Goal: Complete application form

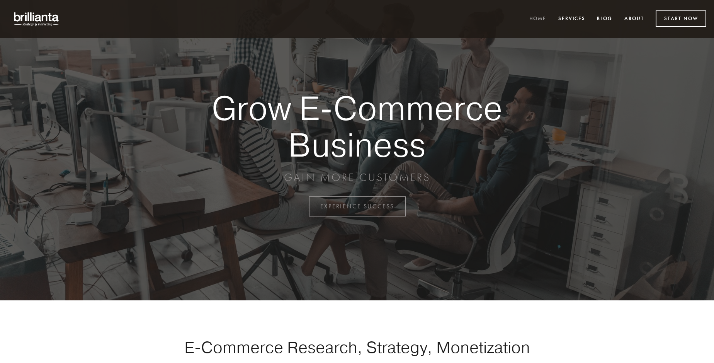
scroll to position [2026, 0]
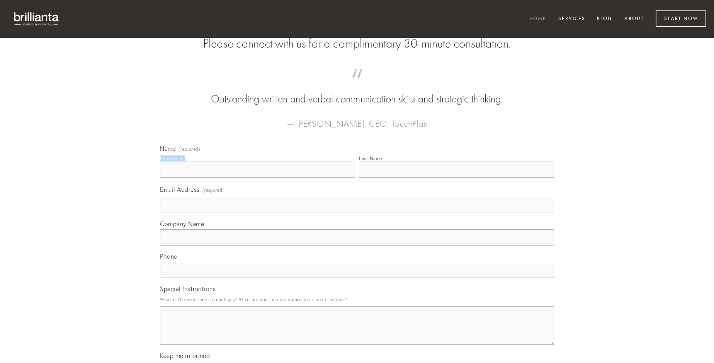
type input "[PERSON_NAME]"
click at [456, 178] on input "Last Name" at bounding box center [456, 170] width 195 height 16
type input "[PERSON_NAME]"
click at [357, 213] on input "Email Address (required)" at bounding box center [357, 205] width 394 height 16
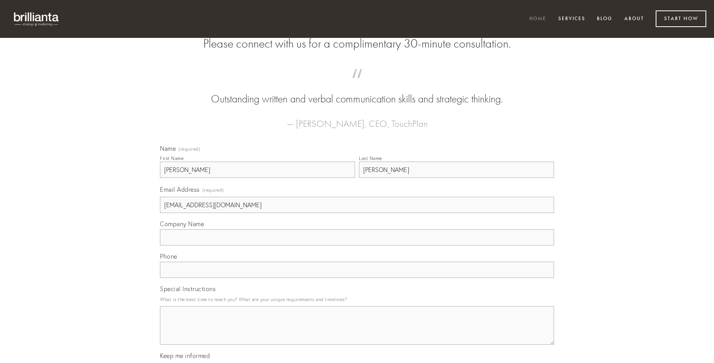
type input "[EMAIL_ADDRESS][DOMAIN_NAME]"
click at [357, 245] on input "Company Name" at bounding box center [357, 237] width 394 height 16
type input "adiuvo"
click at [357, 278] on input "text" at bounding box center [357, 270] width 394 height 16
click at [357, 332] on textarea "Special Instructions" at bounding box center [357, 325] width 394 height 39
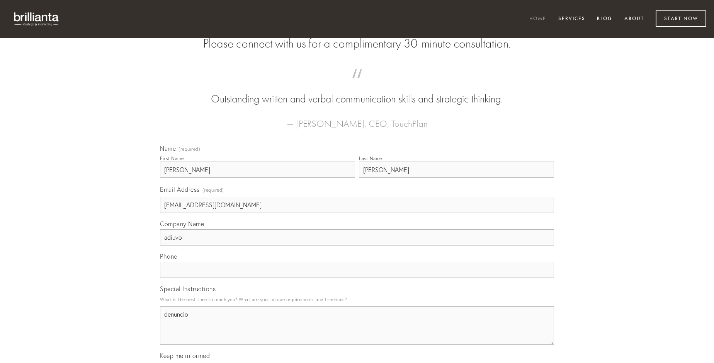
type textarea "denuncio"
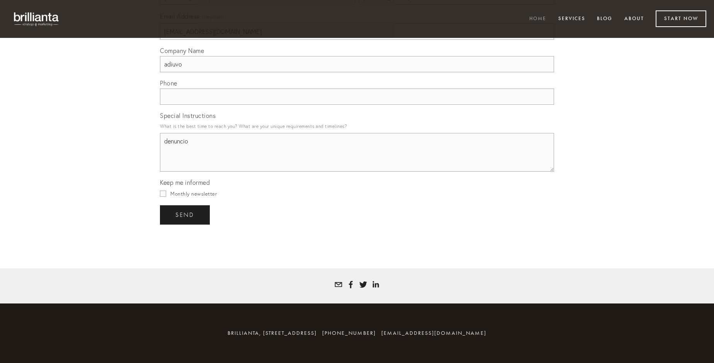
click at [186, 215] on span "send" at bounding box center [184, 214] width 19 height 7
